Goal: Task Accomplishment & Management: Use online tool/utility

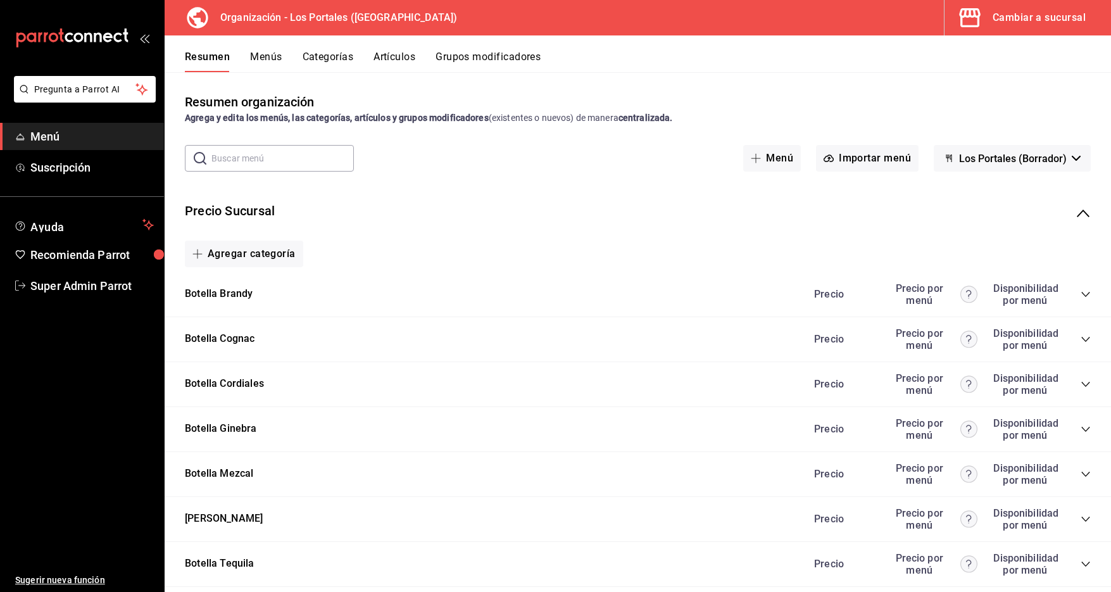
scroll to position [983, 0]
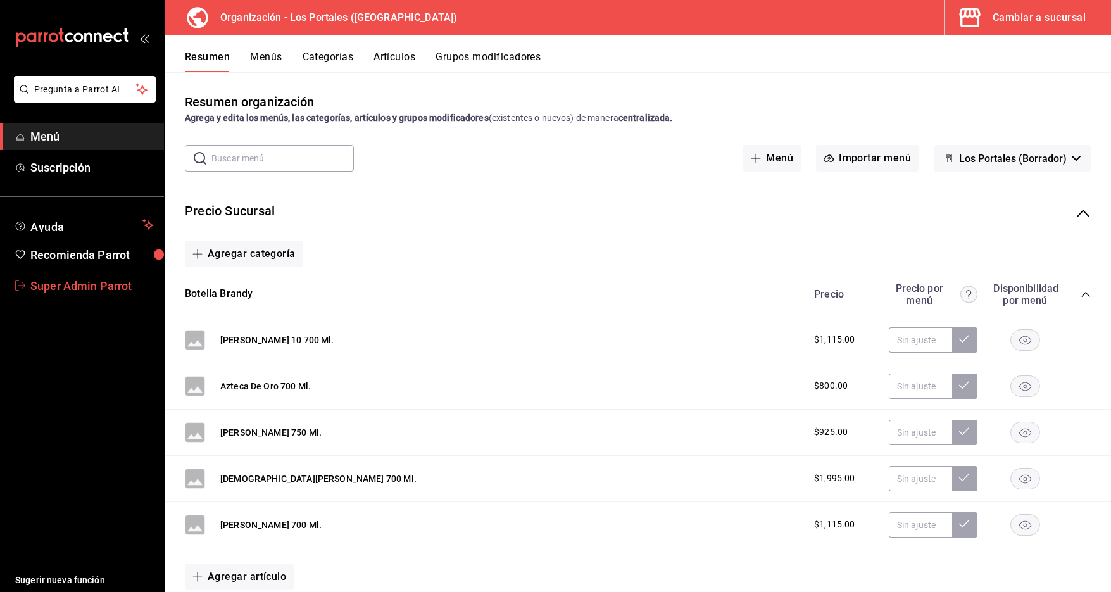
click at [63, 291] on span "Super Admin Parrot" at bounding box center [91, 285] width 123 height 17
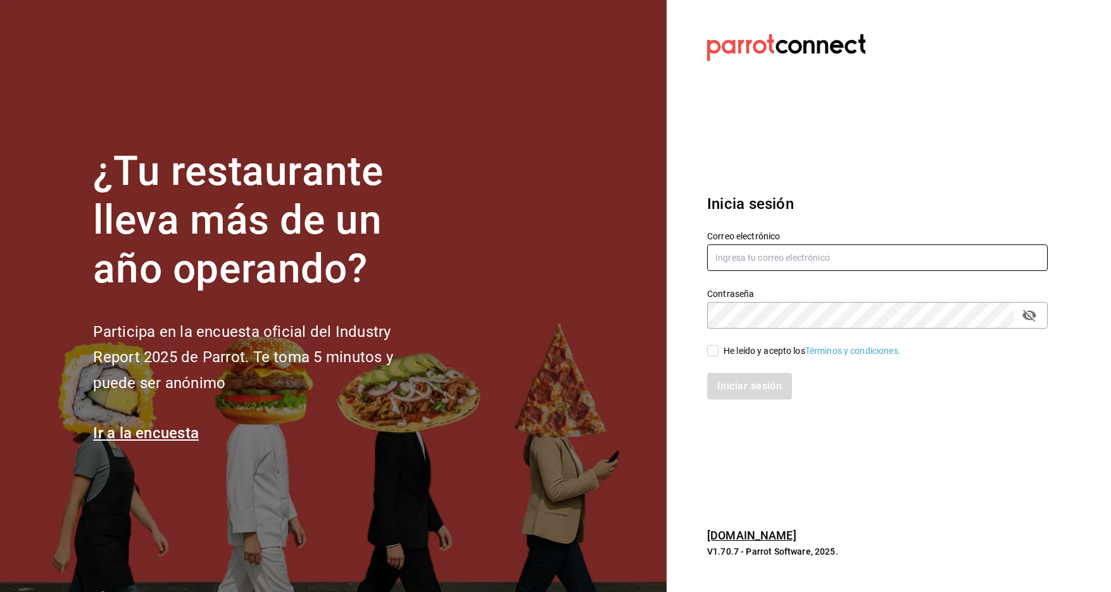
click at [717, 259] on input "text" at bounding box center [877, 257] width 341 height 27
type input "[EMAIL_ADDRESS][DOMAIN_NAME]"
click at [717, 353] on input "He leído y acepto los Términos y condiciones." at bounding box center [712, 350] width 11 height 11
checkbox input "true"
click at [722, 378] on button "Iniciar sesión" at bounding box center [750, 386] width 86 height 27
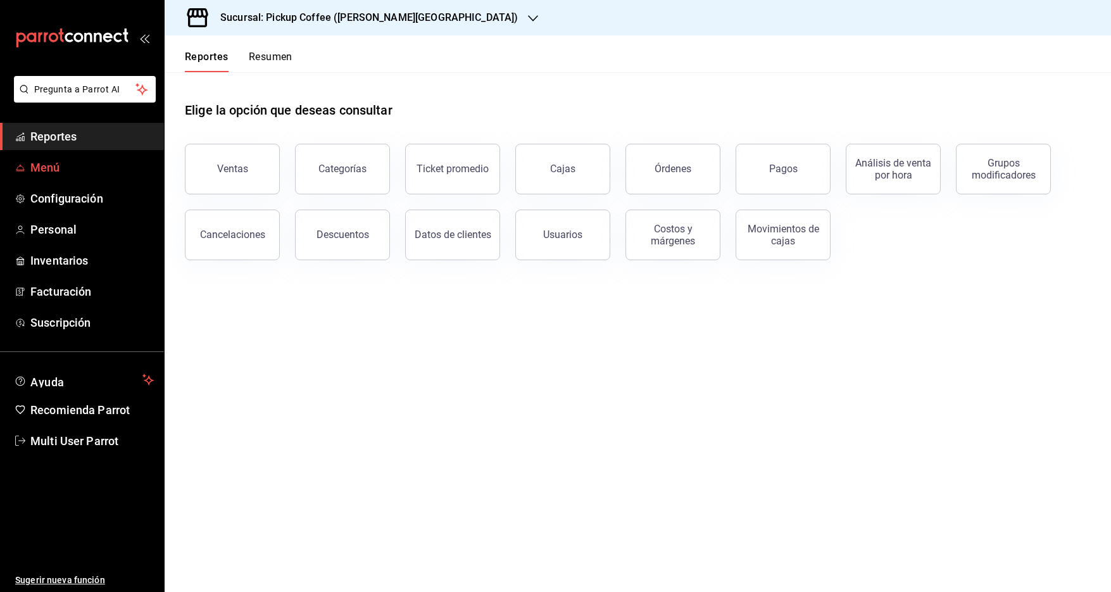
click at [52, 158] on link "Menú" at bounding box center [82, 167] width 164 height 27
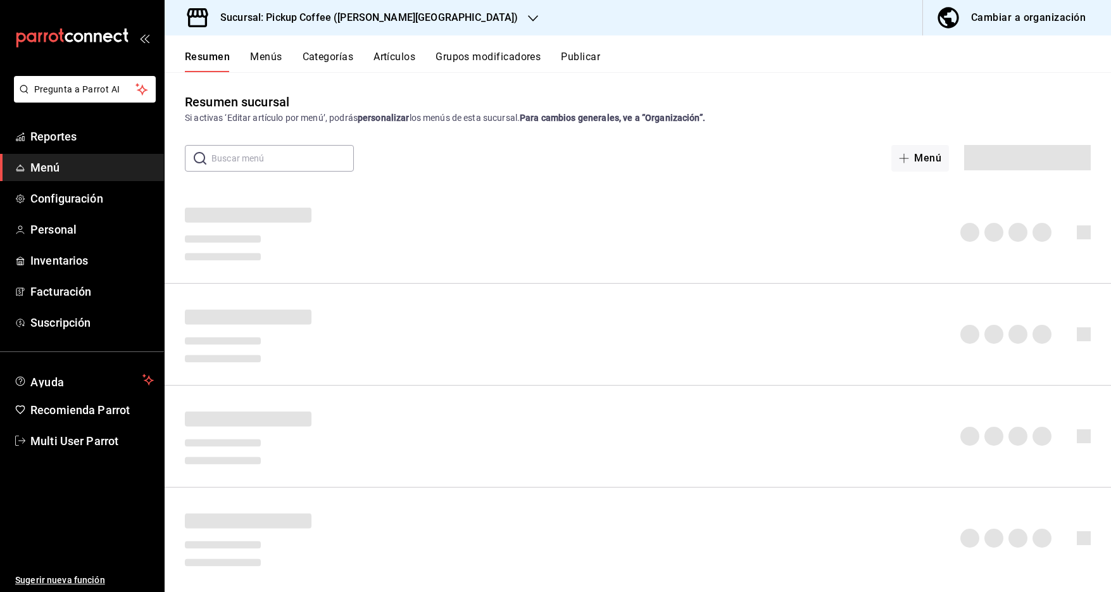
click at [279, 61] on button "Menús" at bounding box center [266, 62] width 32 height 22
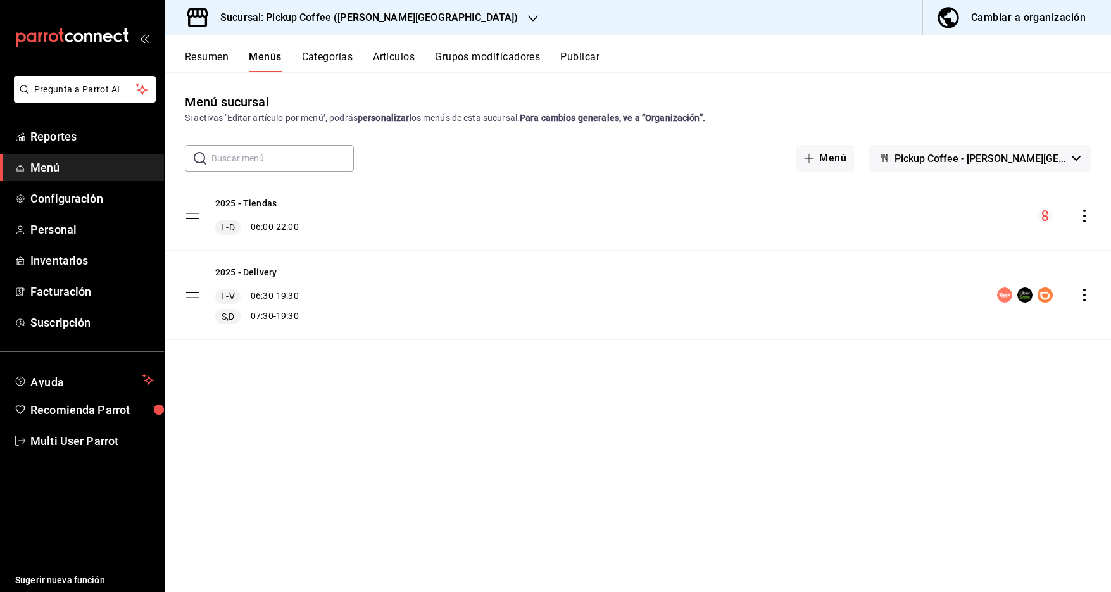
click at [304, 32] on div "Sucursal: Pickup Coffee (Quintana Roo)" at bounding box center [359, 17] width 368 height 35
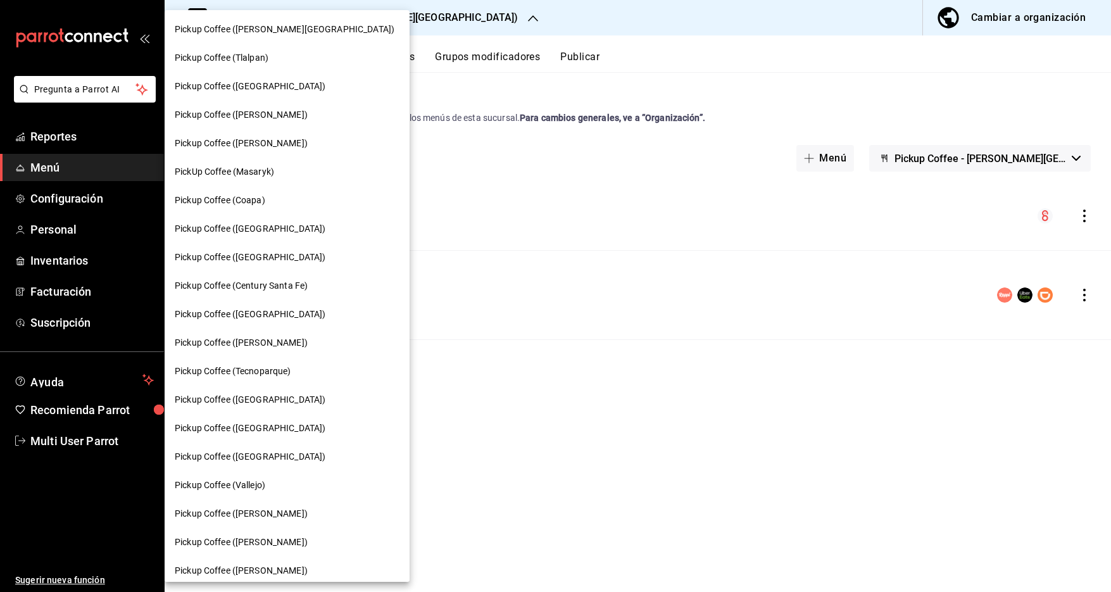
click at [287, 227] on span "Pickup Coffee (Guadalupe Inn)" at bounding box center [250, 228] width 151 height 13
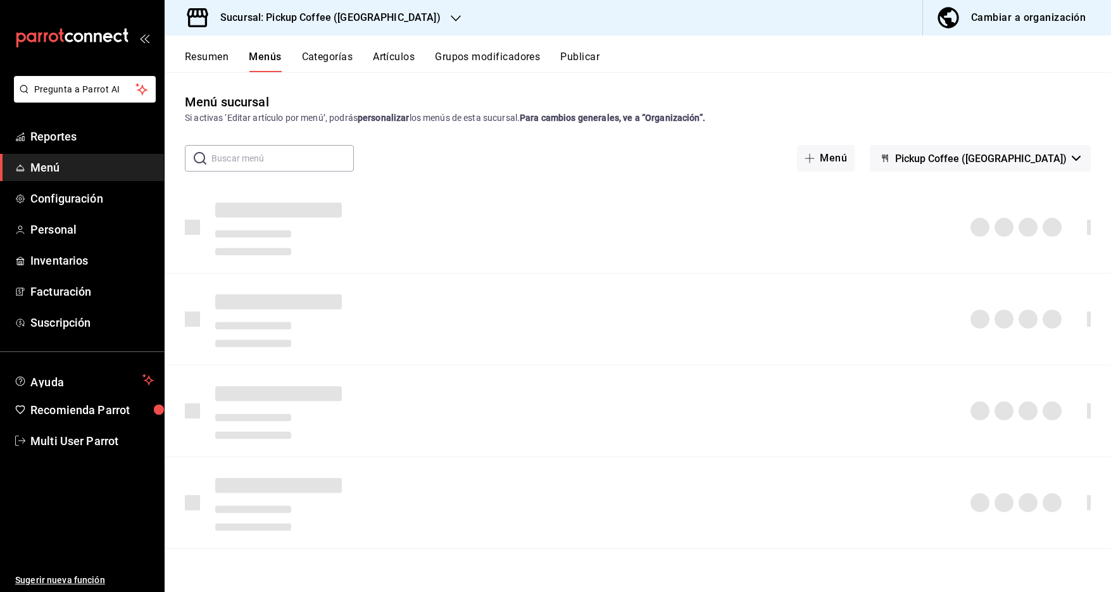
click at [580, 51] on button "Publicar" at bounding box center [579, 62] width 39 height 22
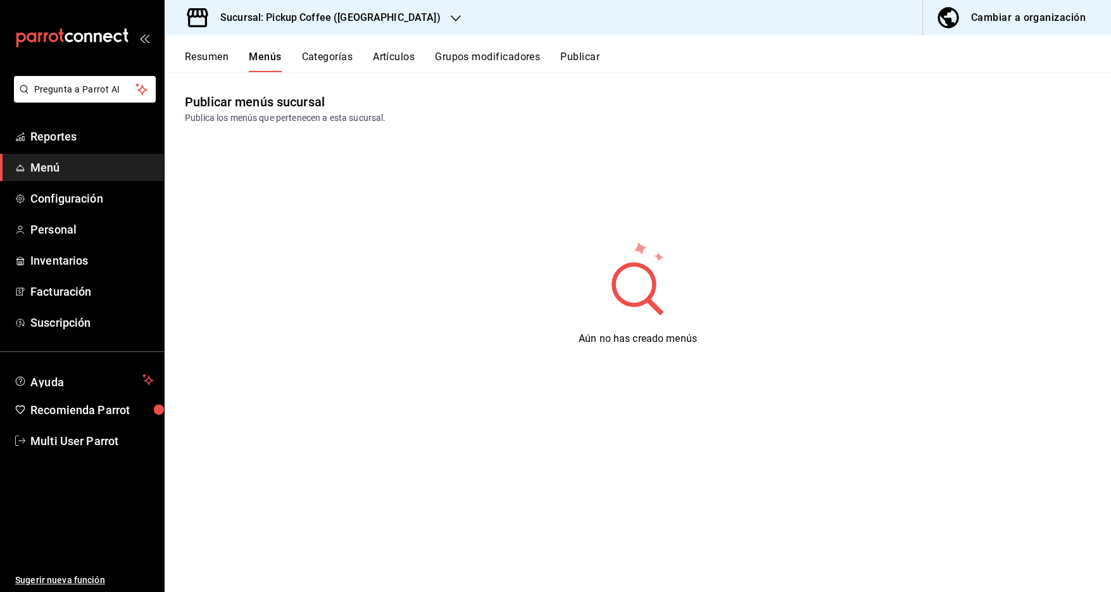
click at [580, 58] on button "Publicar" at bounding box center [579, 62] width 39 height 22
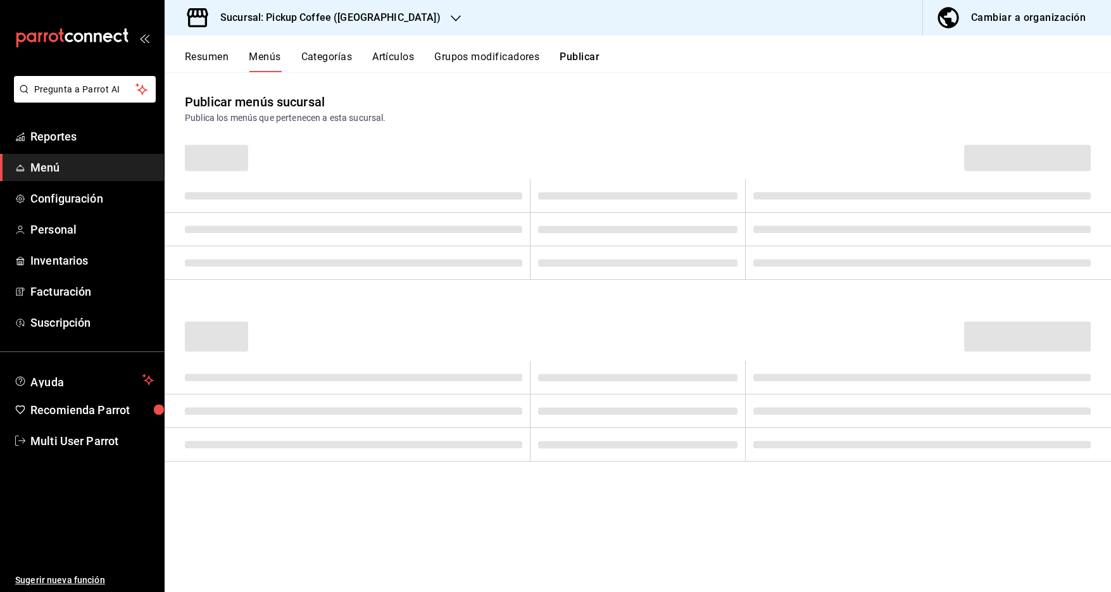
click at [580, 58] on button "Publicar" at bounding box center [580, 62] width 40 height 22
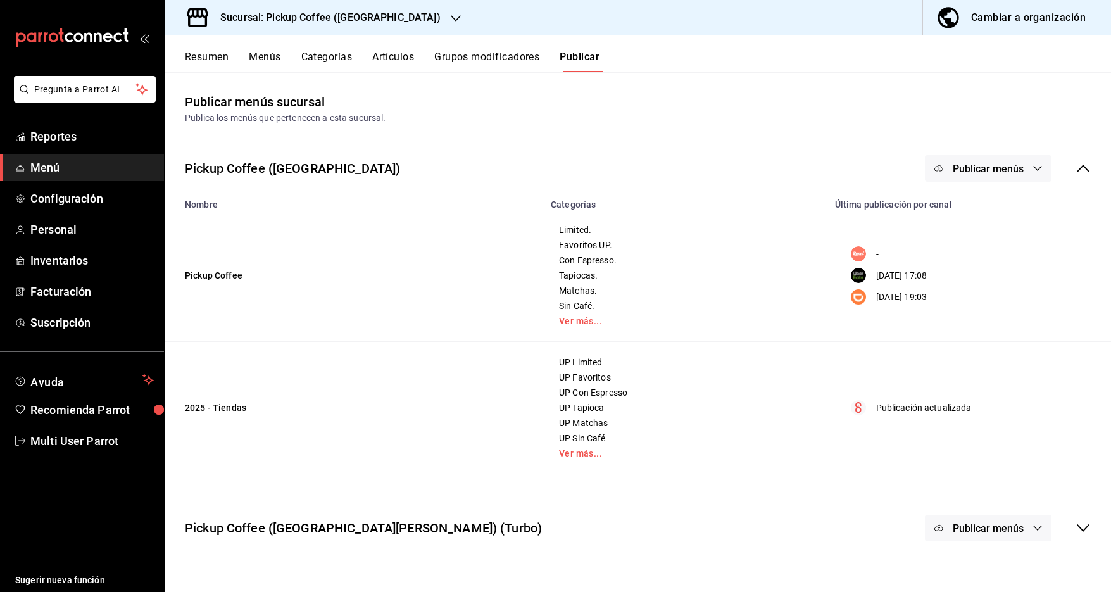
click at [1006, 160] on button "Publicar menús" at bounding box center [988, 168] width 127 height 27
click at [994, 280] on span "DiDi Food" at bounding box center [1006, 280] width 61 height 13
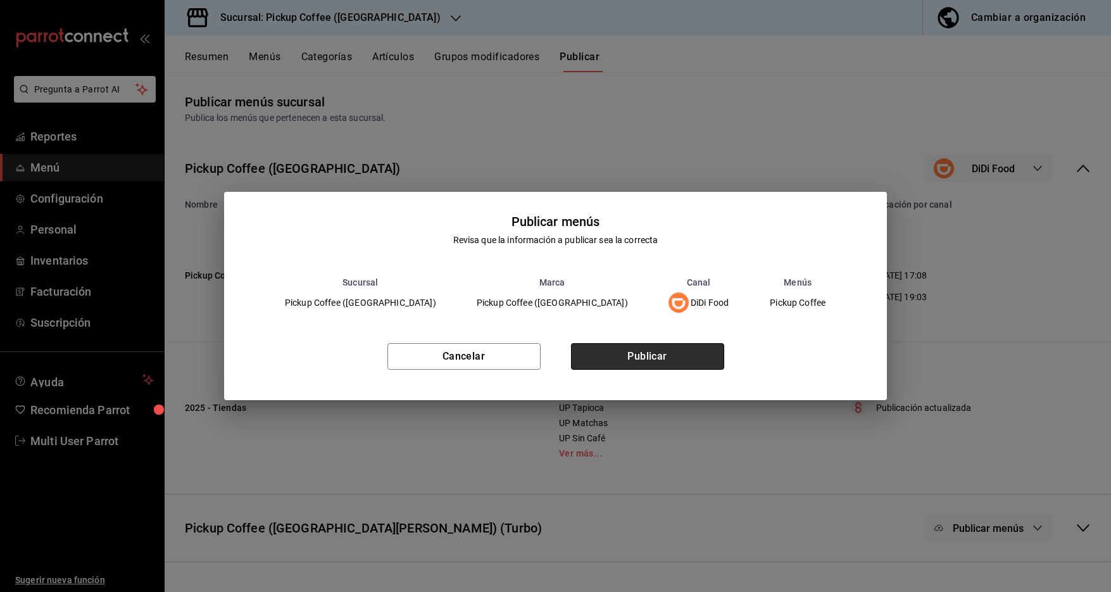
click at [671, 356] on button "Publicar" at bounding box center [647, 356] width 153 height 27
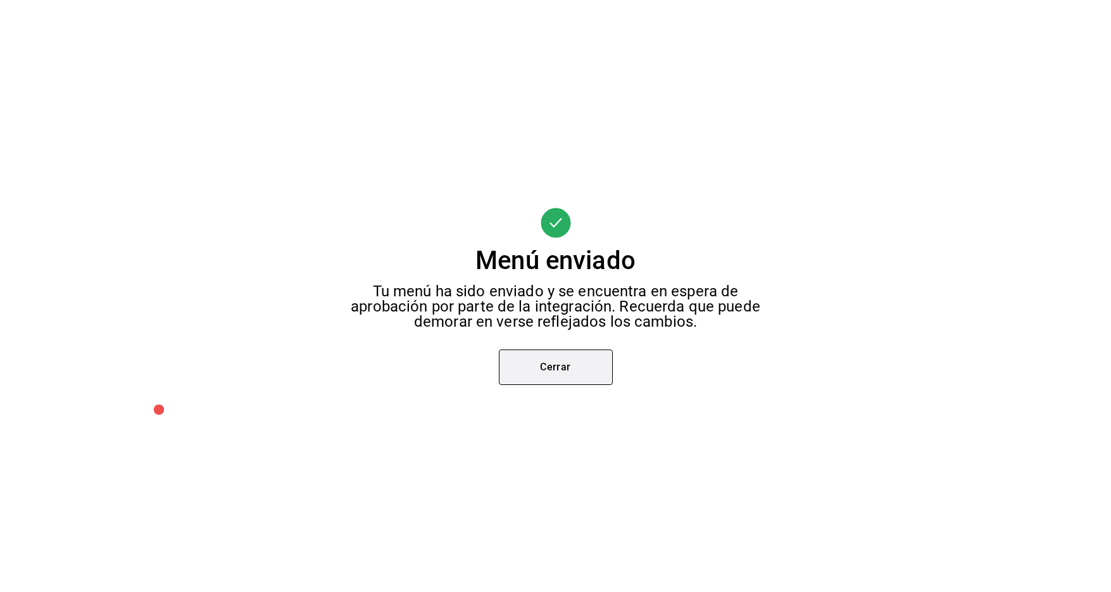
click at [588, 371] on button "Cerrar" at bounding box center [556, 366] width 114 height 35
